Goal: Navigation & Orientation: Find specific page/section

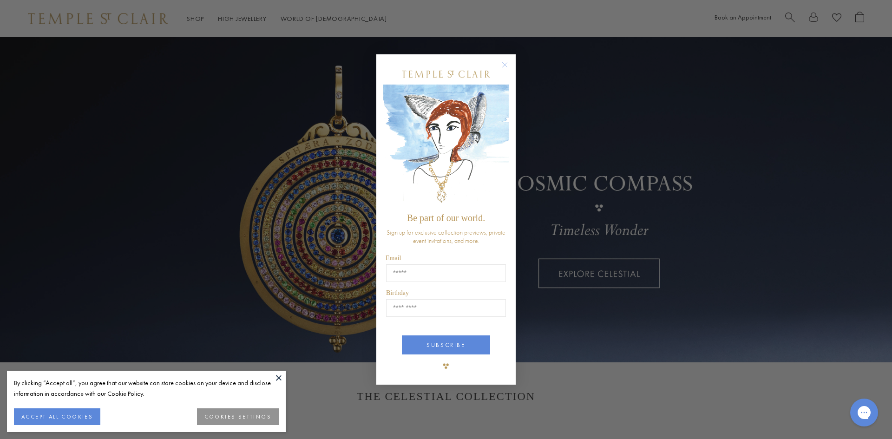
click at [507, 66] on circle "Close dialog" at bounding box center [505, 64] width 11 height 11
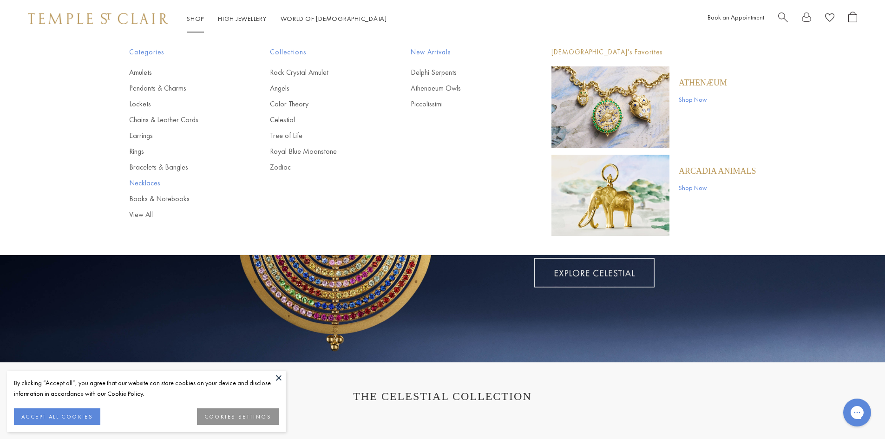
click at [150, 181] on link "Necklaces" at bounding box center [181, 183] width 104 height 10
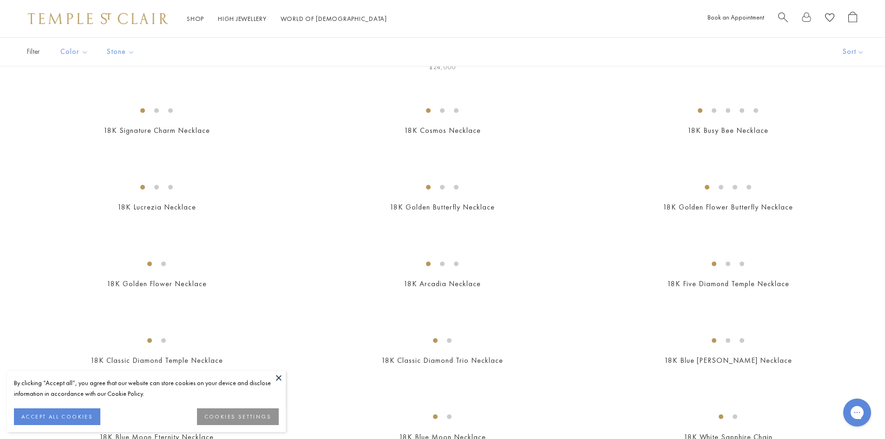
scroll to position [139, 0]
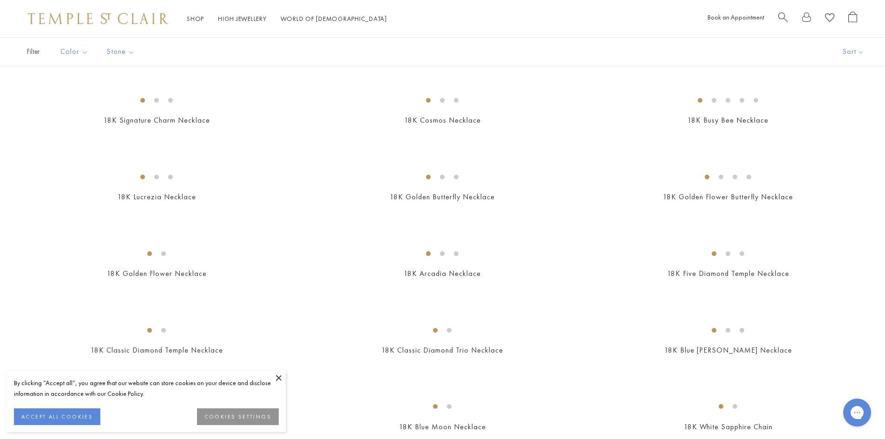
click at [278, 377] on button at bounding box center [279, 378] width 14 height 14
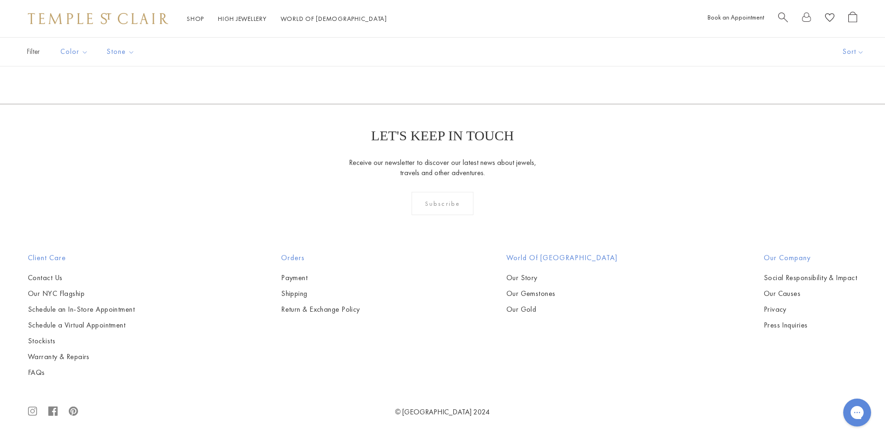
scroll to position [2463, 0]
click at [255, 19] on link "High Jewellery High Jewellery" at bounding box center [242, 18] width 49 height 8
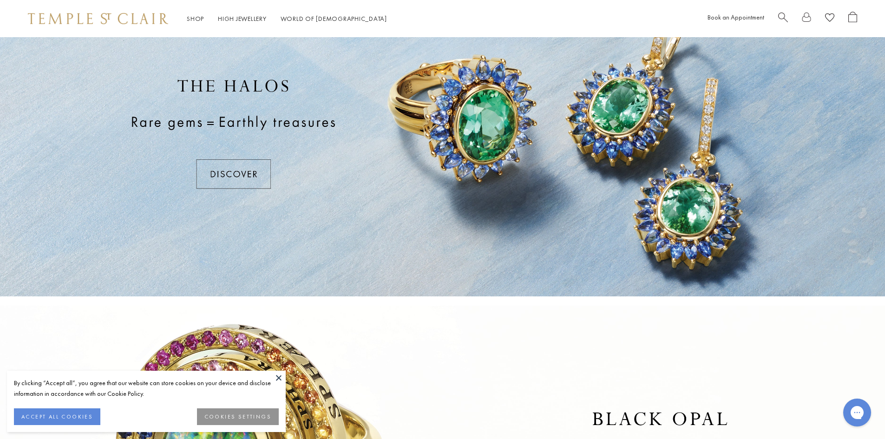
scroll to position [55, 0]
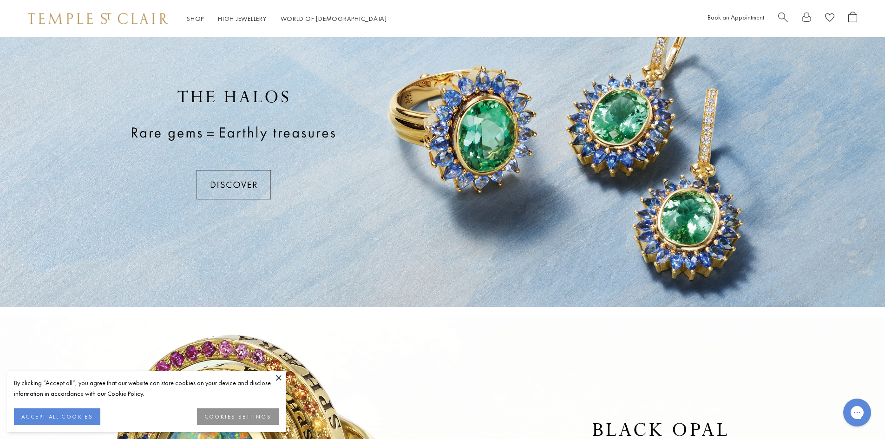
click at [671, 140] on div at bounding box center [442, 144] width 885 height 325
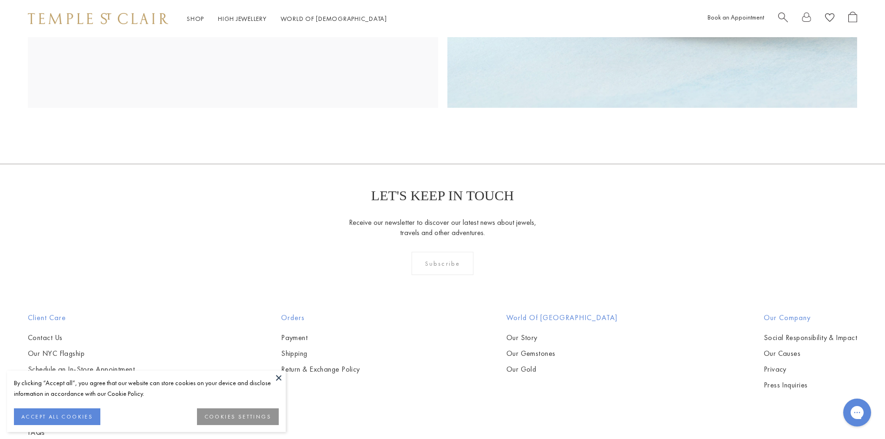
scroll to position [1993, 0]
